Goal: Information Seeking & Learning: Learn about a topic

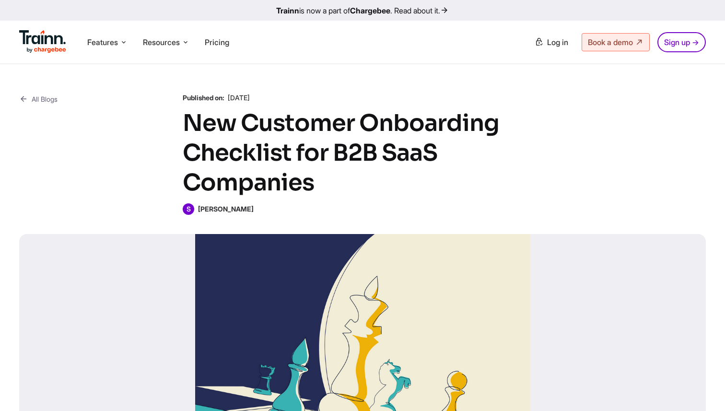
click at [248, 127] on h1 "New Customer Onboarding Checklist for B2B SaaS Companies" at bounding box center [362, 152] width 359 height 89
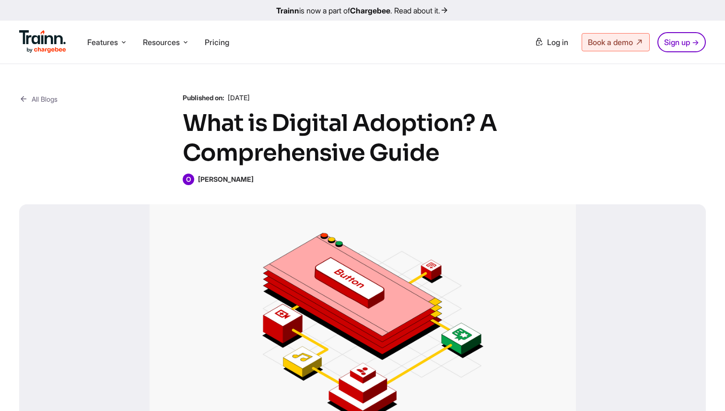
click at [108, 123] on div "All Blogs Published on: [DATE] What is Digital Adoption? A Comprehensive Guide …" at bounding box center [362, 139] width 686 height 92
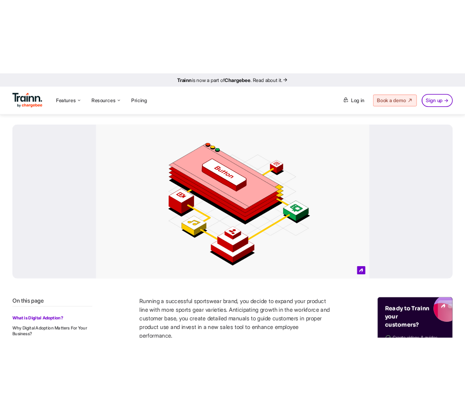
scroll to position [132, 0]
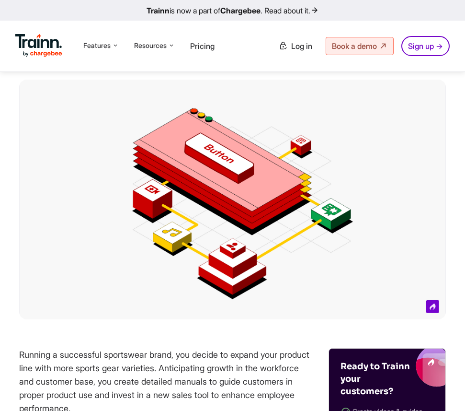
click at [347, 163] on div at bounding box center [232, 200] width 427 height 240
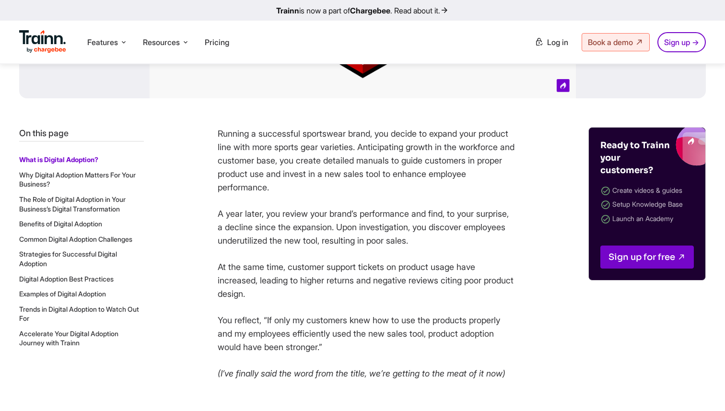
scroll to position [0, 0]
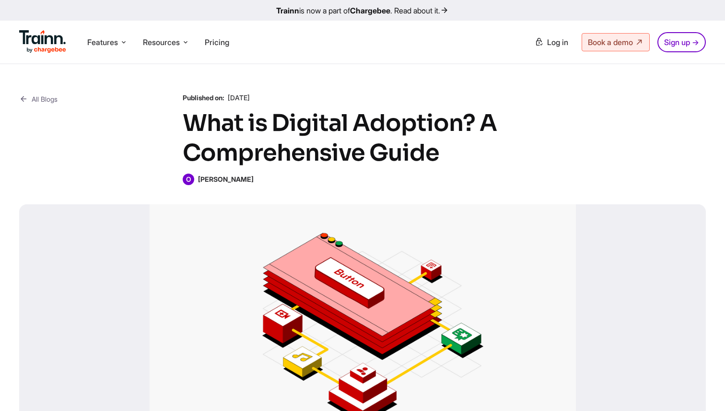
click at [599, 129] on div "All Blogs Published on: 30 Aug , 2024 What is Digital Adoption? A Comprehensive…" at bounding box center [362, 139] width 686 height 92
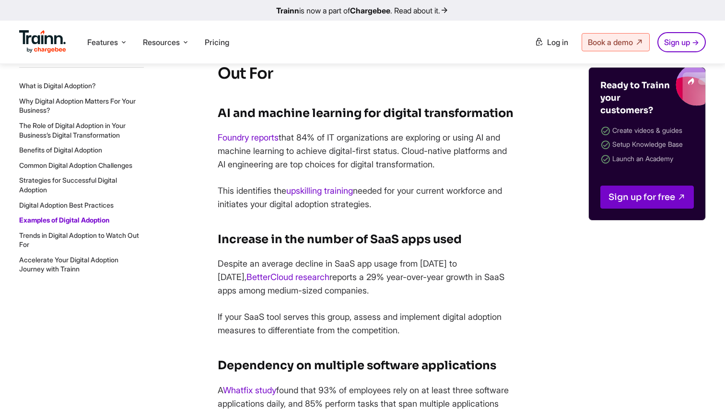
scroll to position [1246, 0]
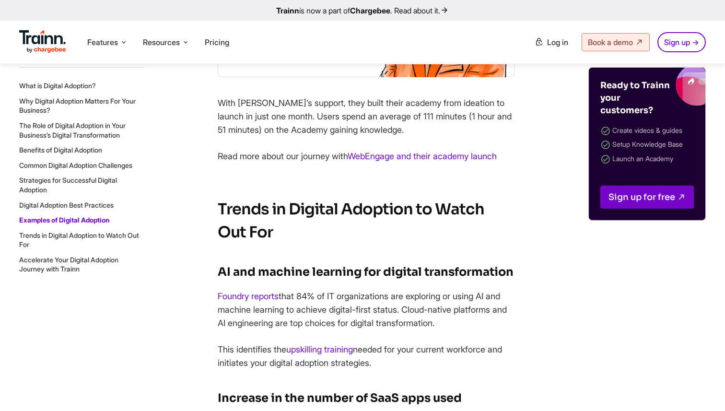
click at [67, 235] on link "Trends in Digital Adoption to Watch Out For" at bounding box center [79, 240] width 120 height 18
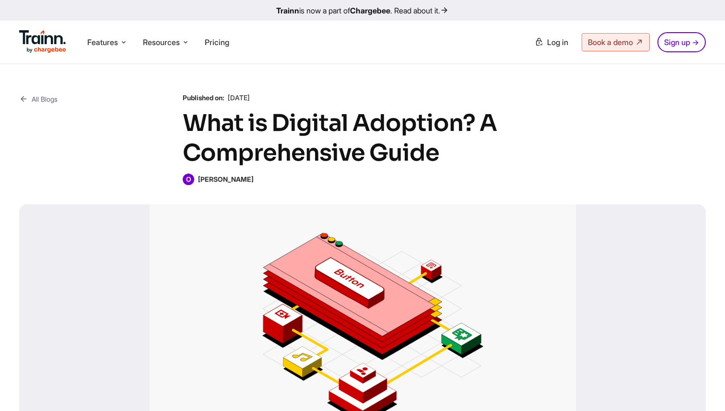
click at [185, 183] on span "O" at bounding box center [189, 179] width 12 height 12
click at [142, 183] on div "All Blogs Published on: 30 Aug , 2024 What is Digital Adoption? A Comprehensive…" at bounding box center [362, 139] width 686 height 92
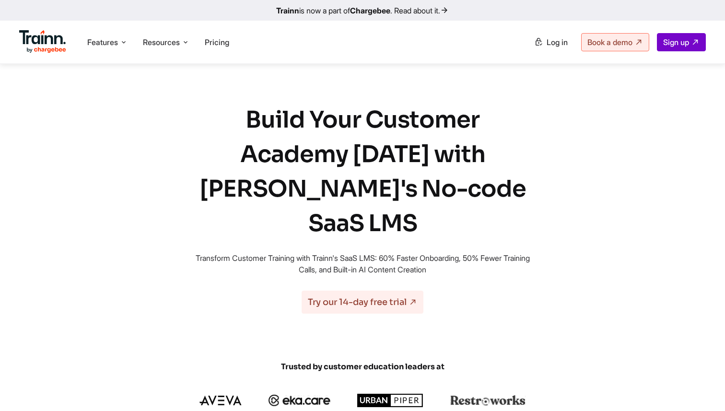
scroll to position [512, 0]
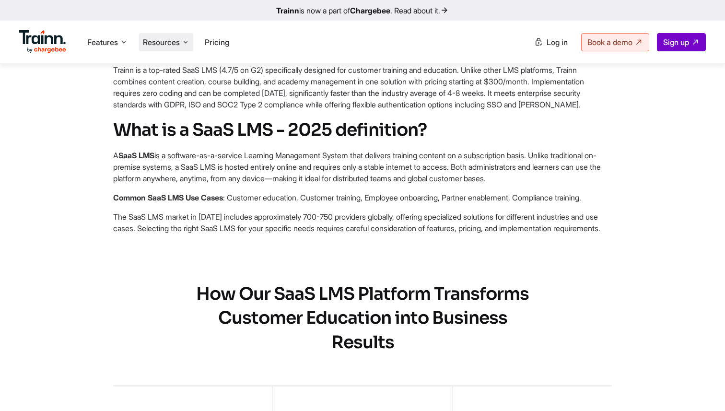
click at [151, 46] on span "Resources" at bounding box center [161, 42] width 37 height 11
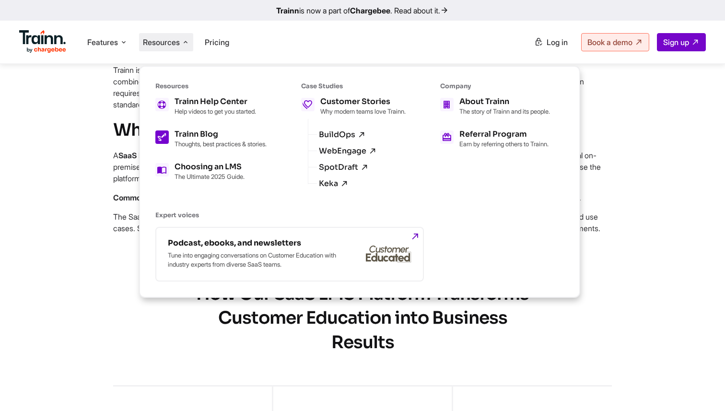
click at [194, 143] on p "Thoughts, best practices & stories." at bounding box center [220, 144] width 92 height 8
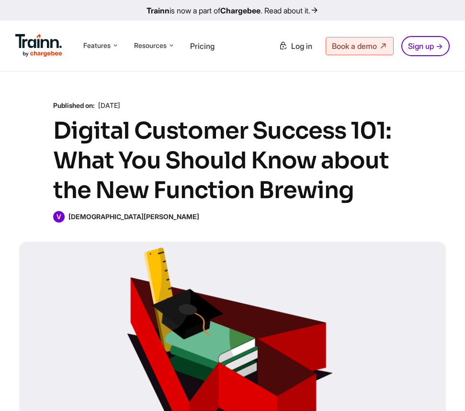
click at [351, 88] on div "All Blogs Published on: [DATE] Digital Customer Success 101: What You Should Kn…" at bounding box center [232, 291] width 465 height 438
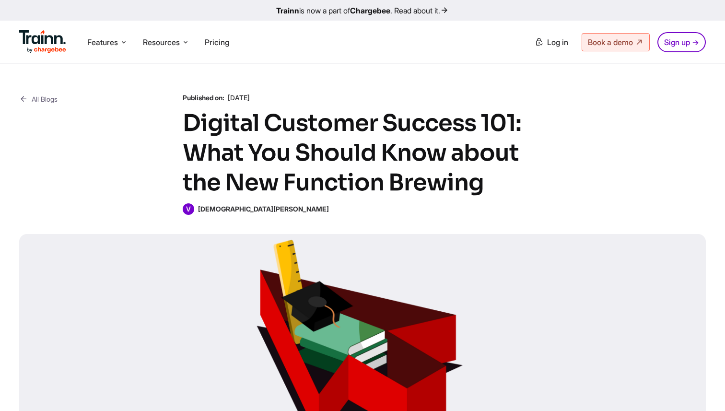
click at [465, 123] on div "All Blogs Published on: [DATE] Digital Customer Success 101: What You Should Kn…" at bounding box center [362, 154] width 686 height 122
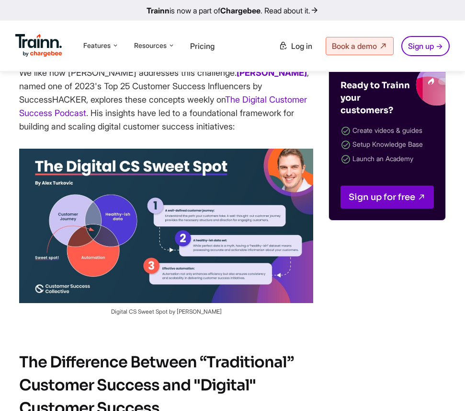
scroll to position [2225, 0]
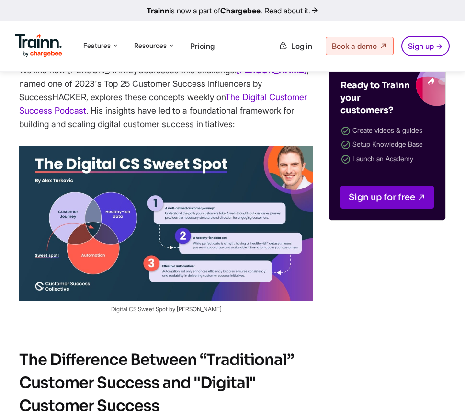
click at [243, 222] on img at bounding box center [166, 223] width 294 height 154
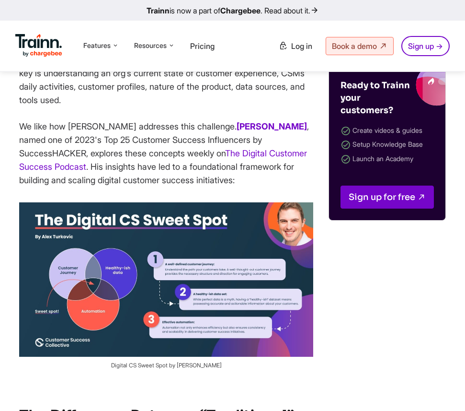
scroll to position [2160, 0]
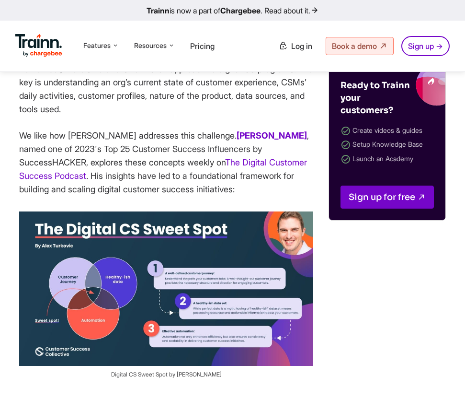
click at [288, 354] on img at bounding box center [166, 288] width 294 height 154
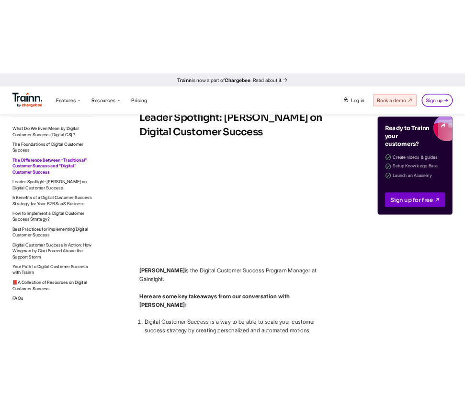
scroll to position [3212, 0]
